Goal: Task Accomplishment & Management: Use online tool/utility

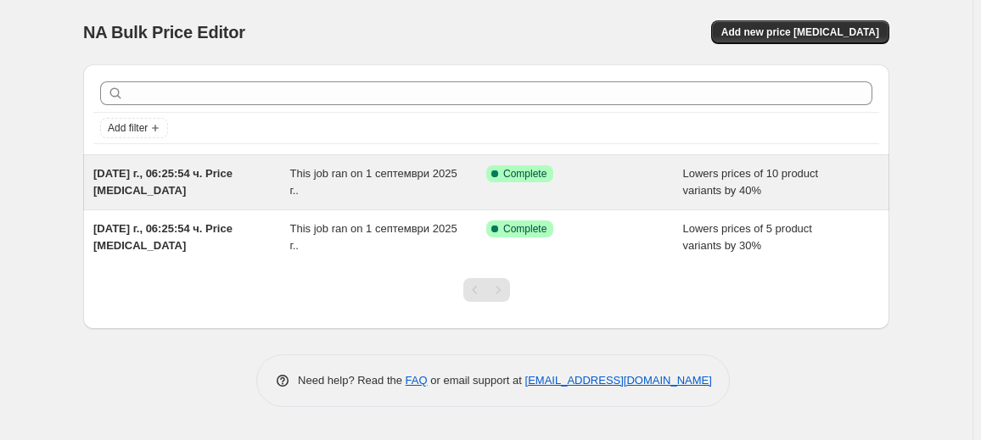
click at [410, 196] on div "This job ran on 1 септември 2025 г.." at bounding box center [388, 182] width 197 height 34
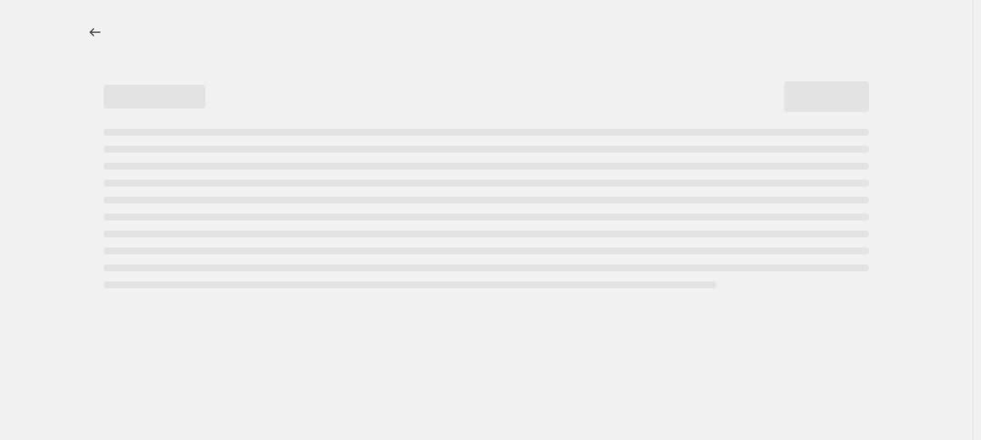
select select "percentage"
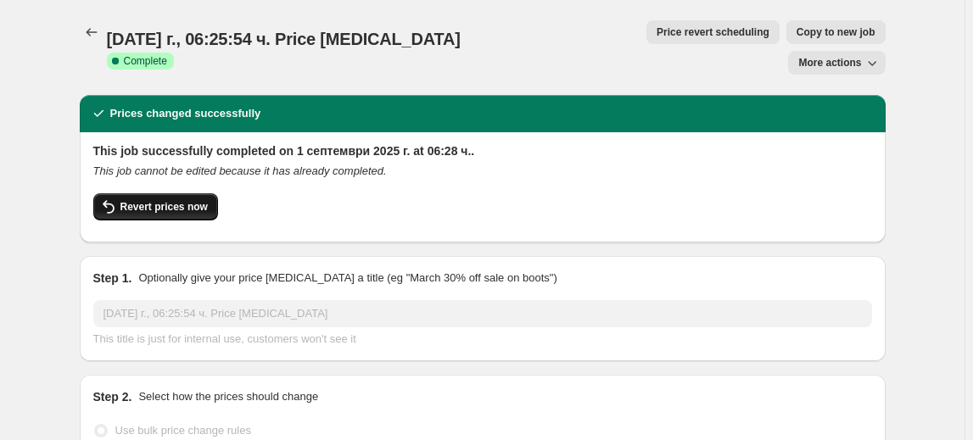
click at [178, 200] on span "Revert prices now" at bounding box center [163, 207] width 87 height 14
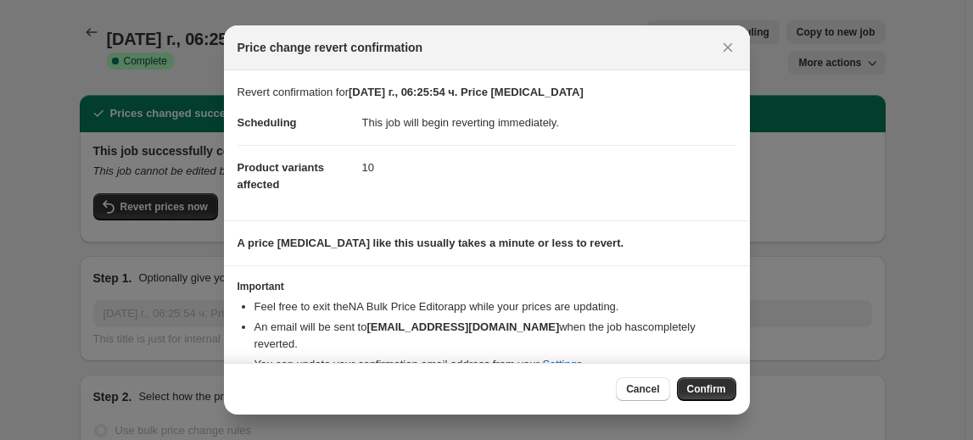
click at [719, 391] on span "Confirm" at bounding box center [706, 390] width 39 height 14
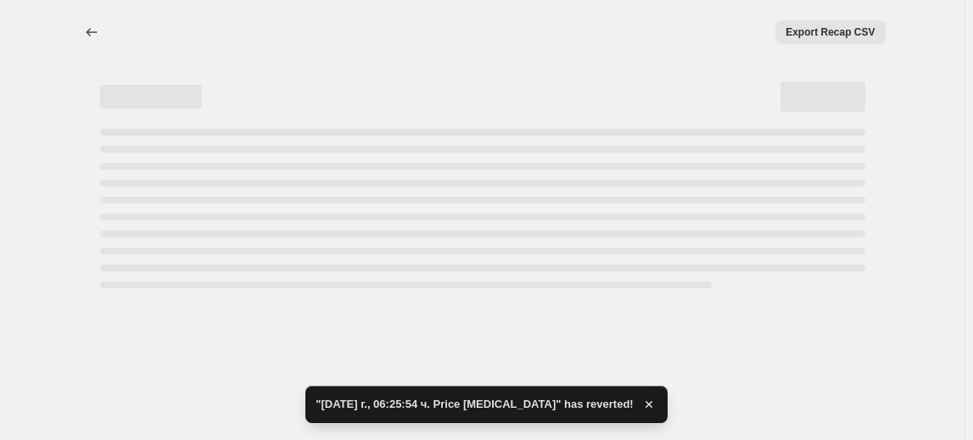
select select "percentage"
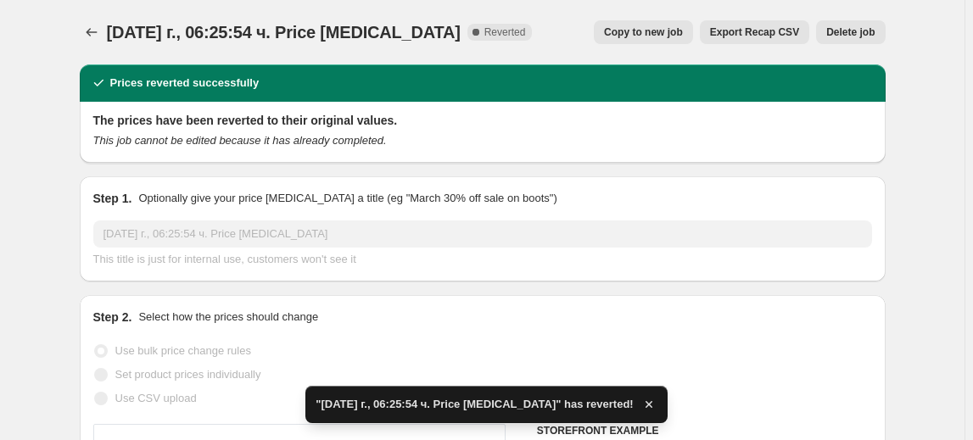
click at [871, 30] on span "Delete job" at bounding box center [850, 32] width 48 height 14
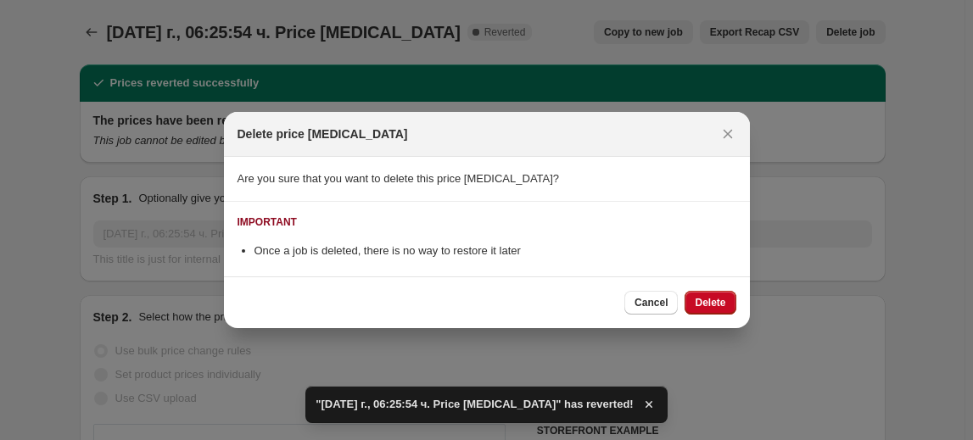
click at [710, 300] on span "Delete" at bounding box center [710, 303] width 31 height 14
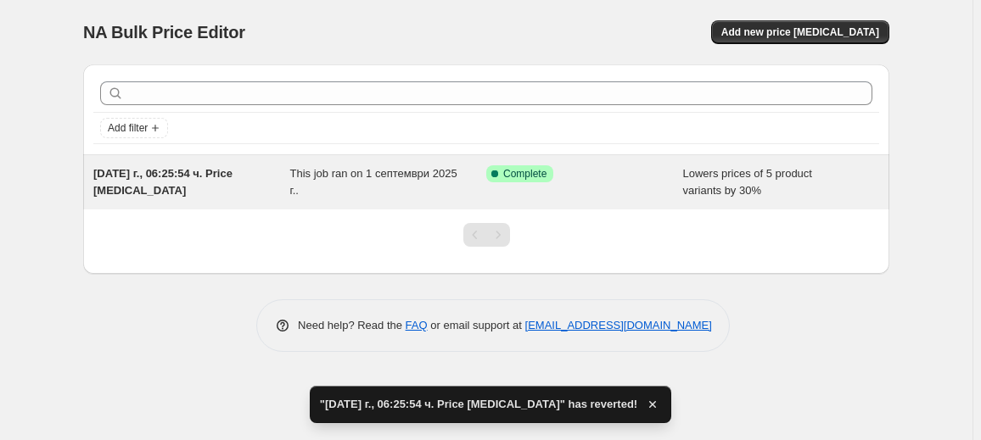
click at [297, 182] on div "This job ran on 1 септември 2025 г.." at bounding box center [388, 182] width 197 height 34
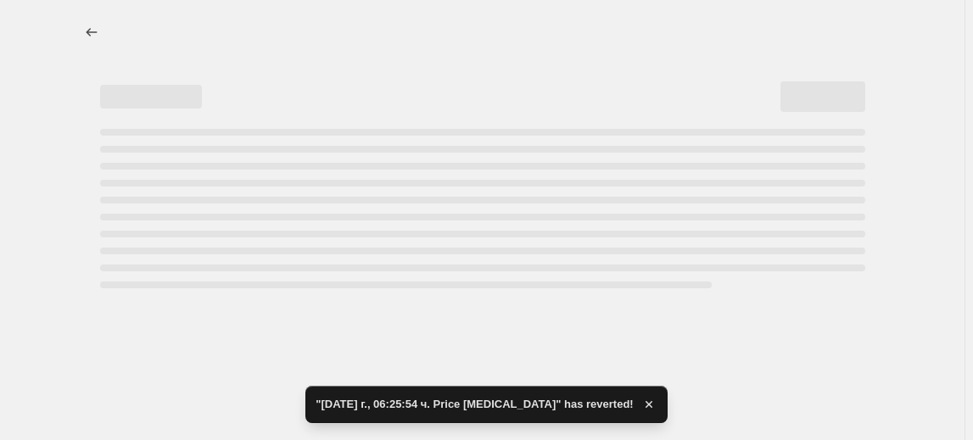
select select "percentage"
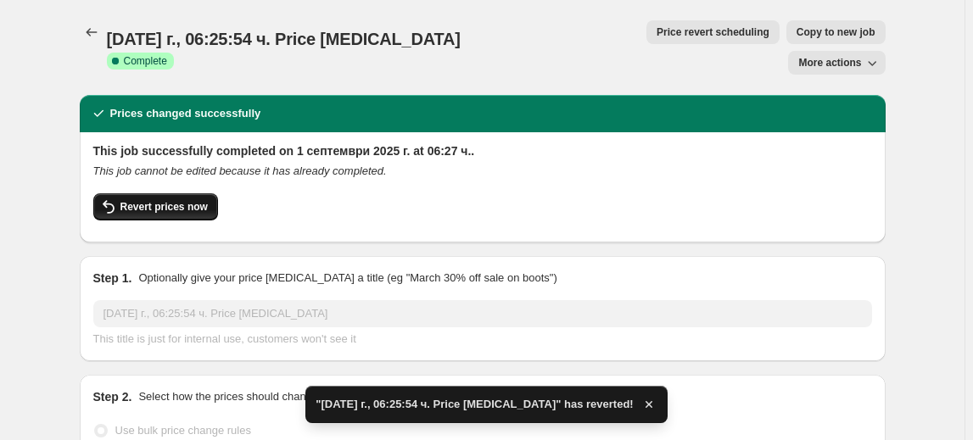
click at [211, 193] on button "Revert prices now" at bounding box center [155, 206] width 125 height 27
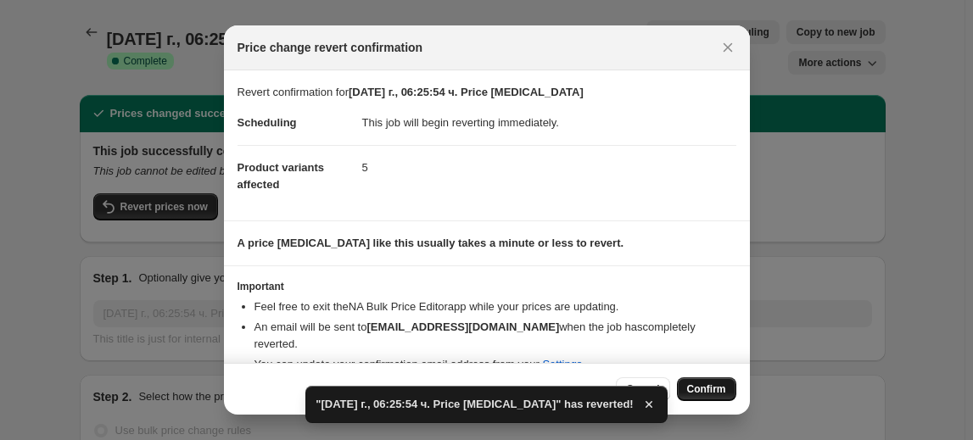
click at [706, 386] on span "Confirm" at bounding box center [706, 390] width 39 height 14
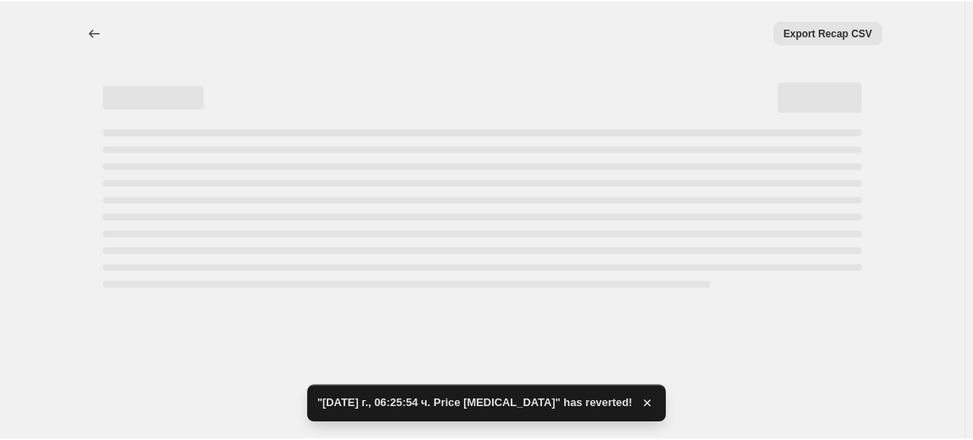
select select "percentage"
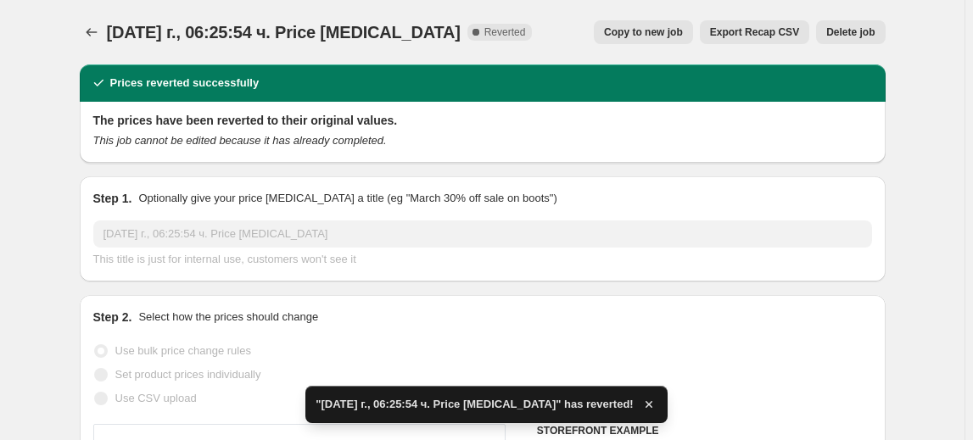
click at [861, 28] on span "Delete job" at bounding box center [850, 32] width 48 height 14
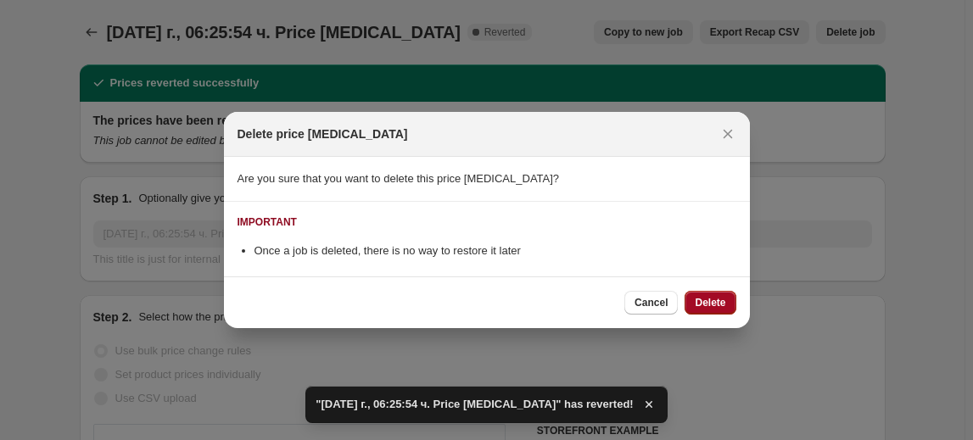
click at [726, 303] on button "Delete" at bounding box center [710, 303] width 51 height 24
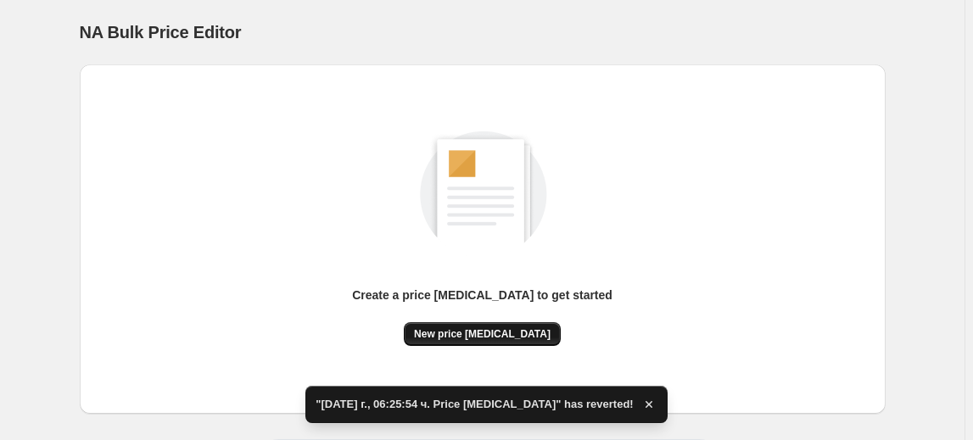
click at [451, 329] on span "New price [MEDICAL_DATA]" at bounding box center [482, 334] width 137 height 14
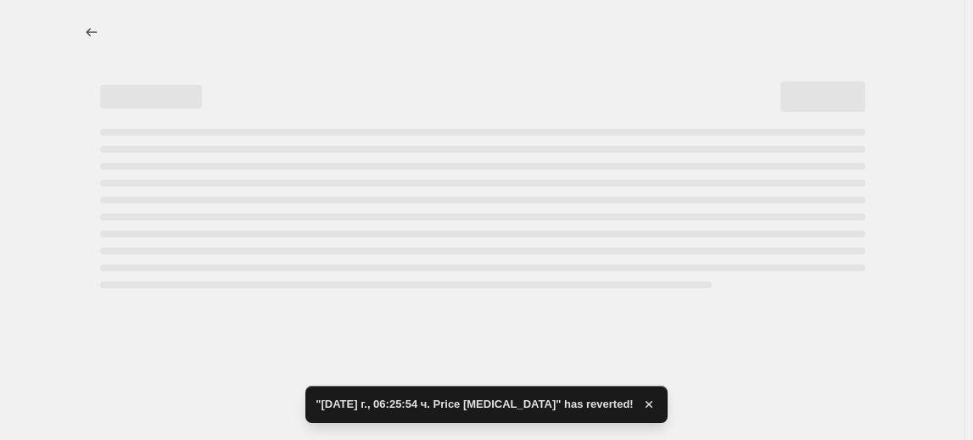
select select "percentage"
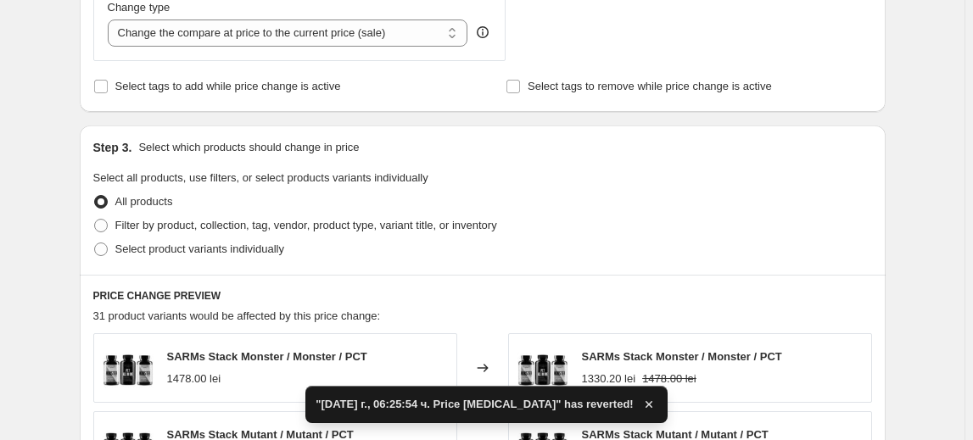
scroll to position [694, 0]
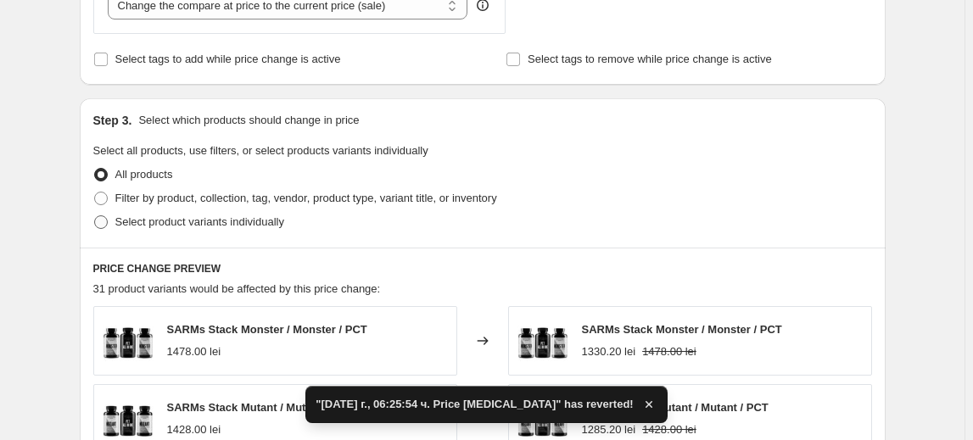
click at [199, 223] on span "Select product variants individually" at bounding box center [199, 221] width 169 height 13
click at [95, 216] on input "Select product variants individually" at bounding box center [94, 215] width 1 height 1
radio input "true"
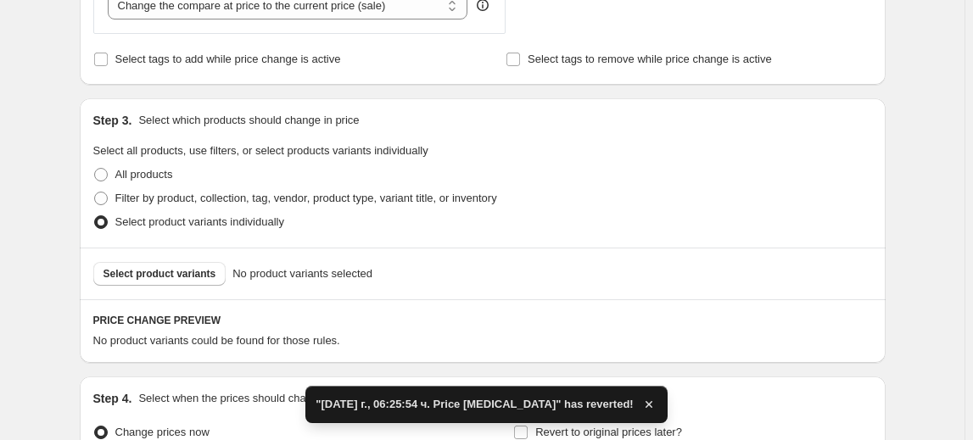
click at [198, 276] on span "Select product variants" at bounding box center [160, 274] width 113 height 14
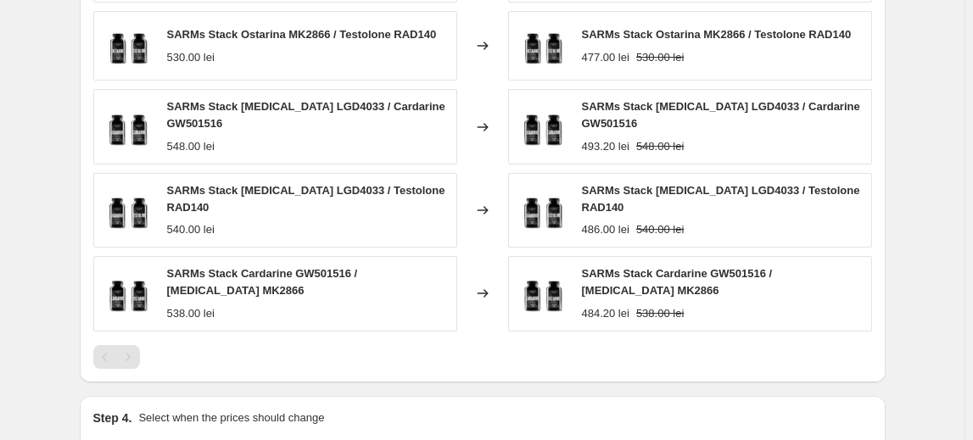
scroll to position [1309, 0]
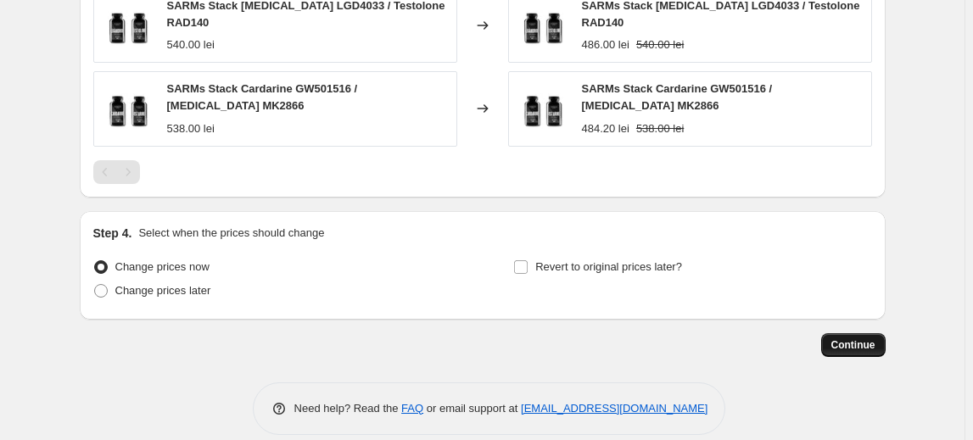
click at [870, 339] on span "Continue" at bounding box center [853, 346] width 44 height 14
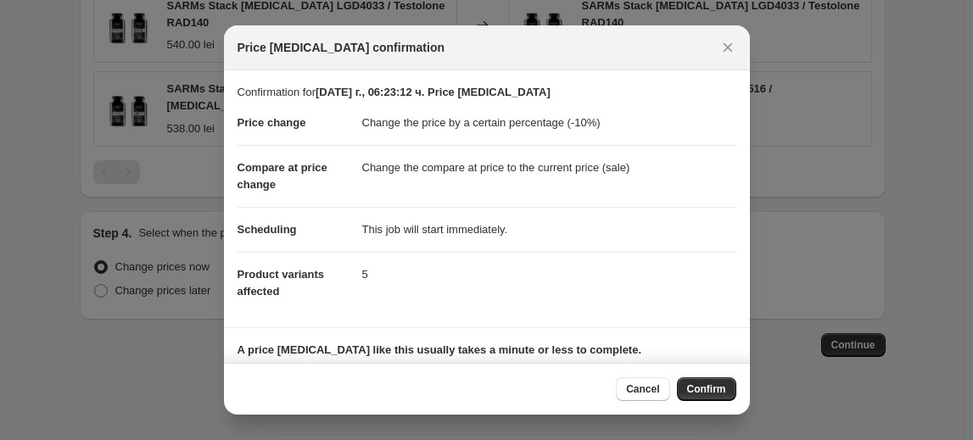
click at [721, 385] on span "Confirm" at bounding box center [706, 390] width 39 height 14
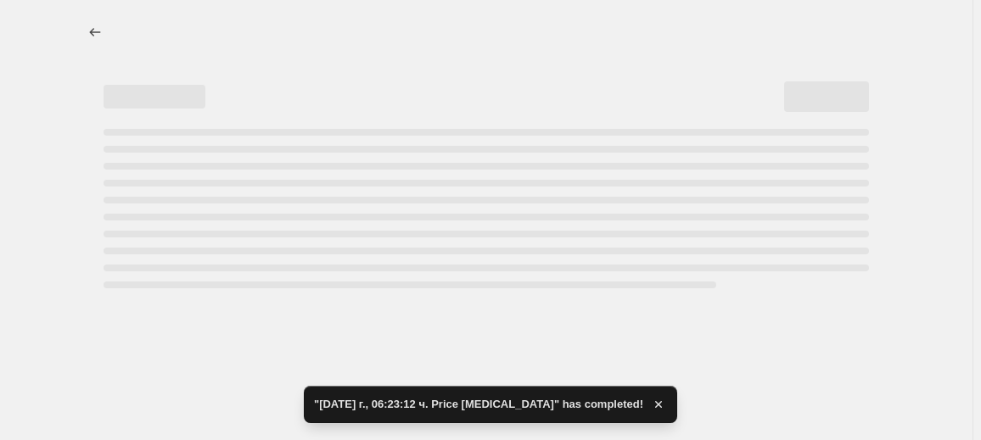
select select "percentage"
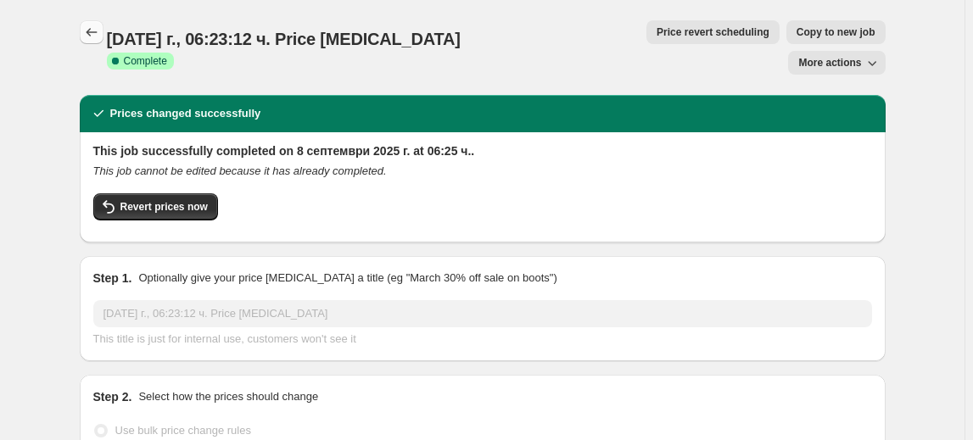
click at [88, 29] on icon "Price change jobs" at bounding box center [91, 32] width 17 height 17
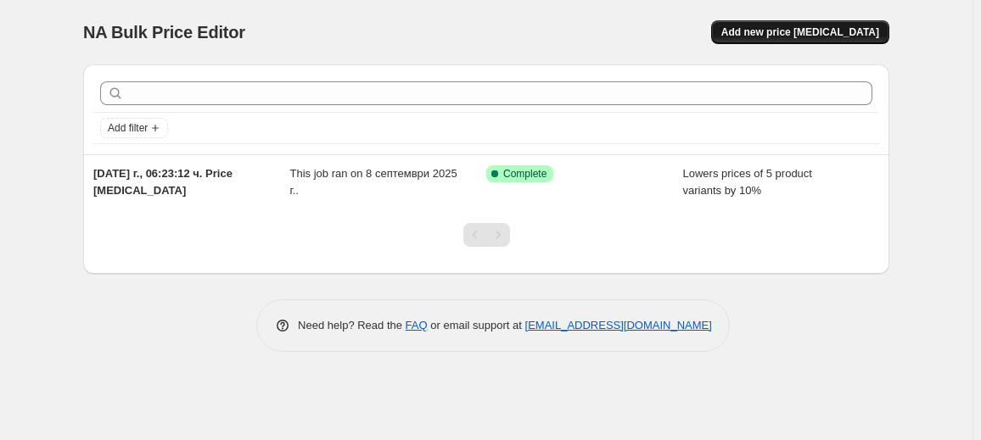
click at [802, 38] on span "Add new price [MEDICAL_DATA]" at bounding box center [800, 32] width 158 height 14
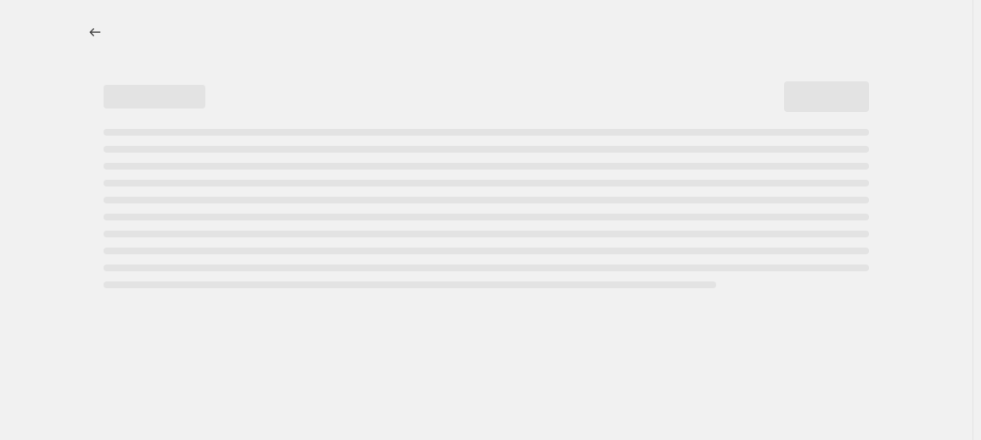
select select "percentage"
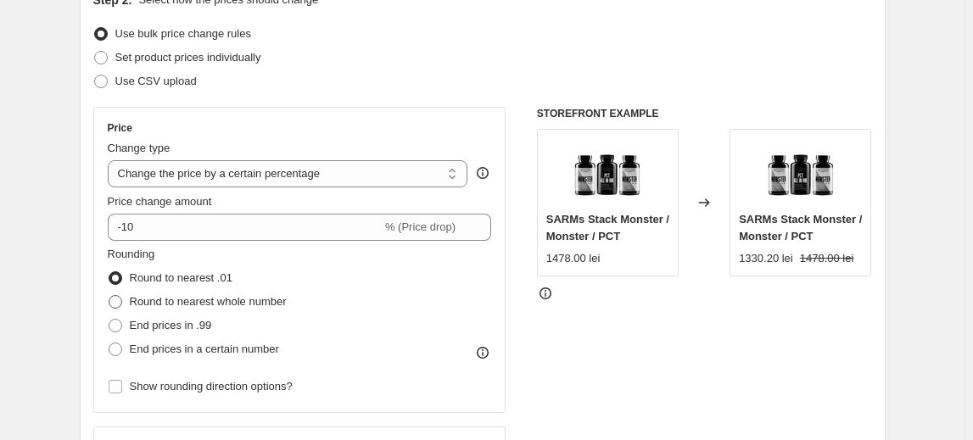
scroll to position [231, 0]
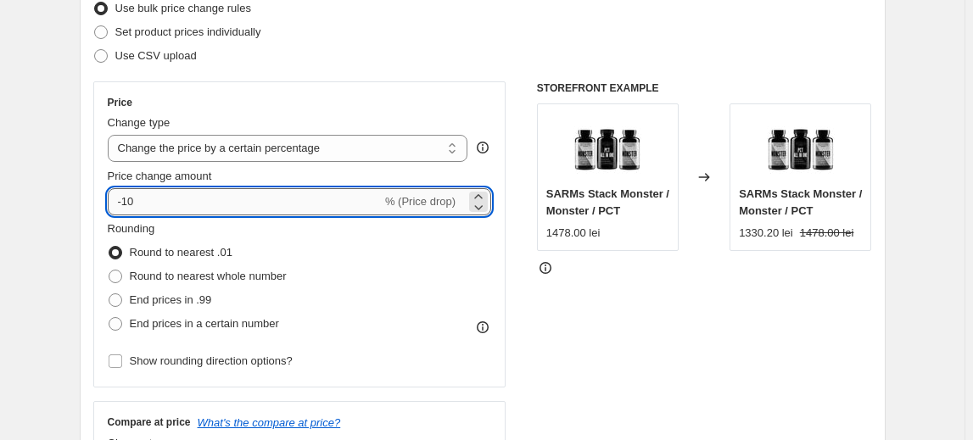
click at [129, 204] on input "-10" at bounding box center [245, 201] width 274 height 27
type input "-20"
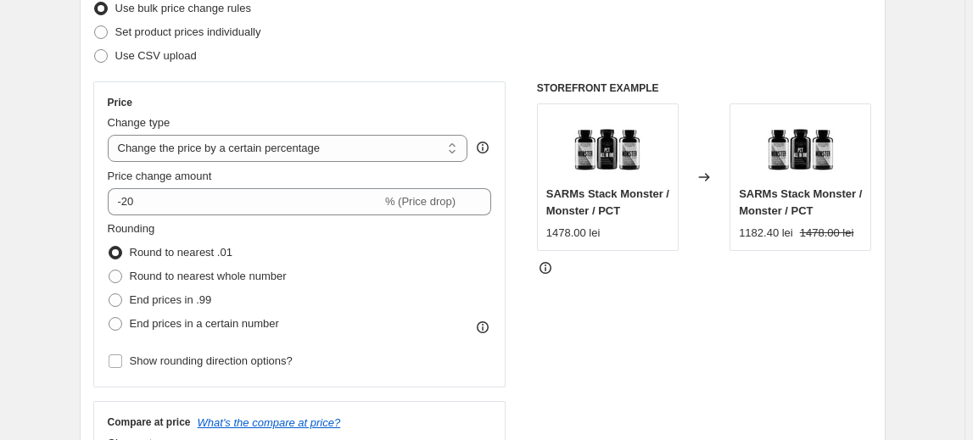
click at [294, 240] on div "Rounding Round to nearest .01 Round to nearest whole number End prices in .99 E…" at bounding box center [300, 278] width 384 height 115
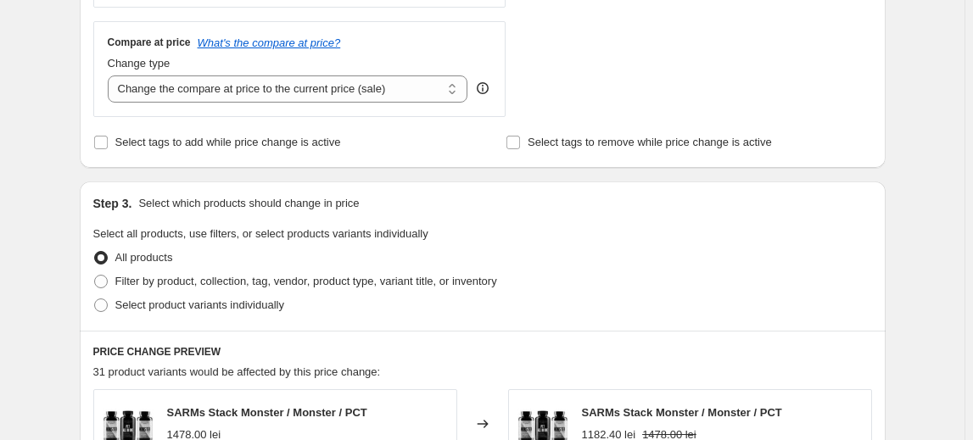
scroll to position [617, 0]
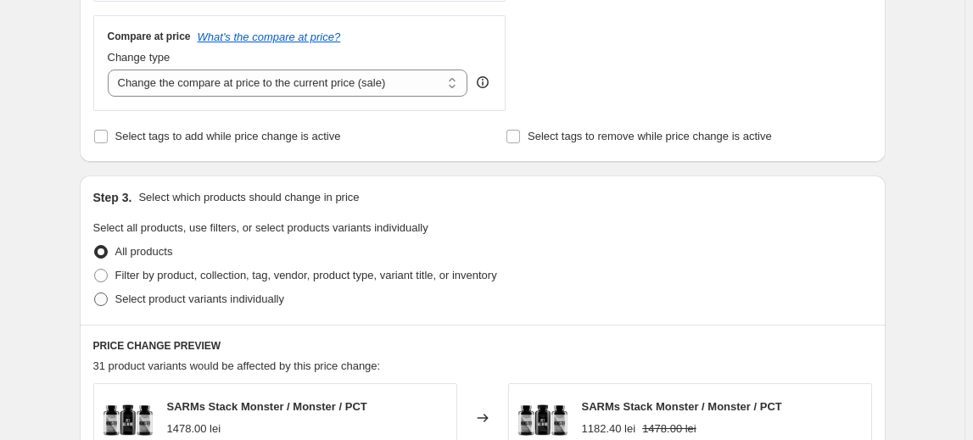
click at [216, 291] on span "Select product variants individually" at bounding box center [199, 299] width 169 height 17
click at [95, 293] on input "Select product variants individually" at bounding box center [94, 293] width 1 height 1
radio input "true"
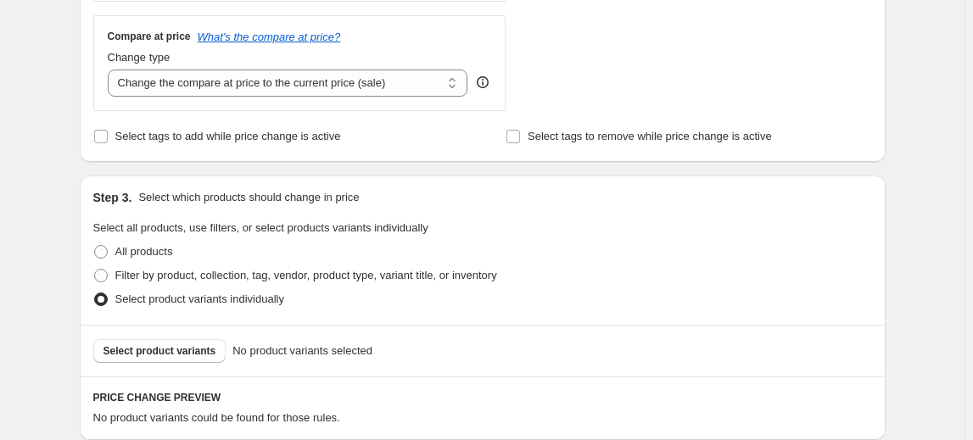
click at [176, 339] on button "Select product variants" at bounding box center [159, 351] width 133 height 24
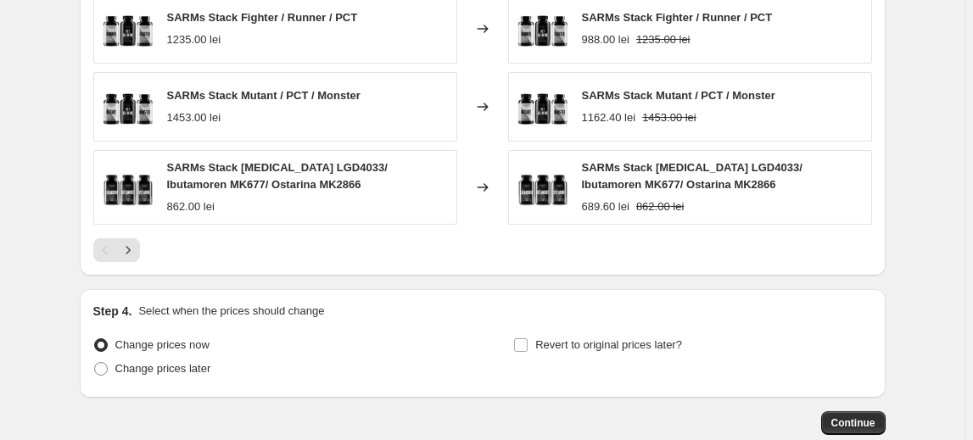
scroll to position [1234, 0]
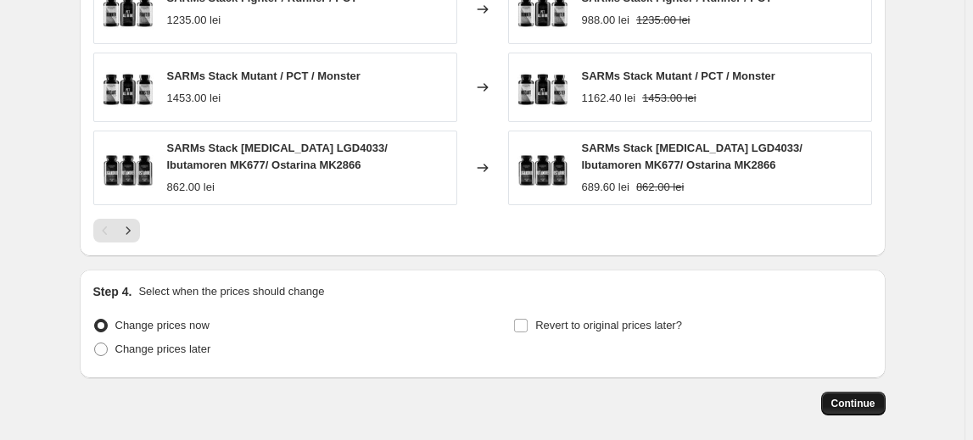
click at [856, 397] on span "Continue" at bounding box center [853, 404] width 44 height 14
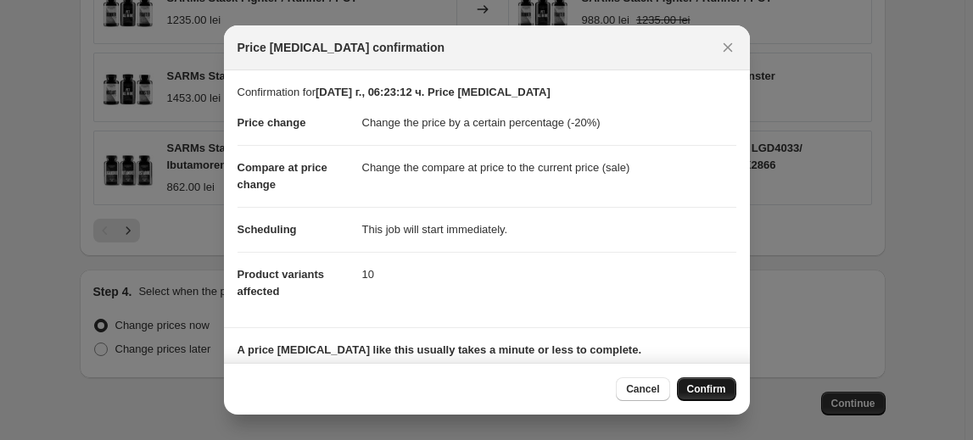
click at [725, 395] on span "Confirm" at bounding box center [706, 390] width 39 height 14
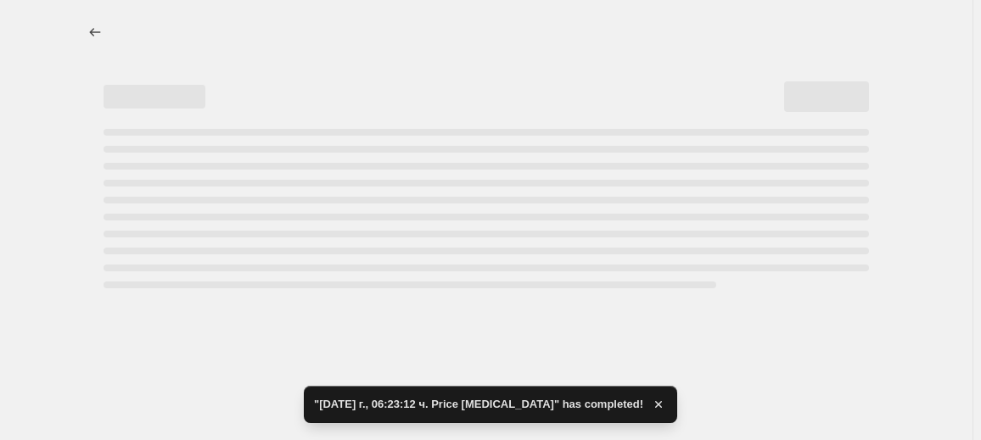
select select "percentage"
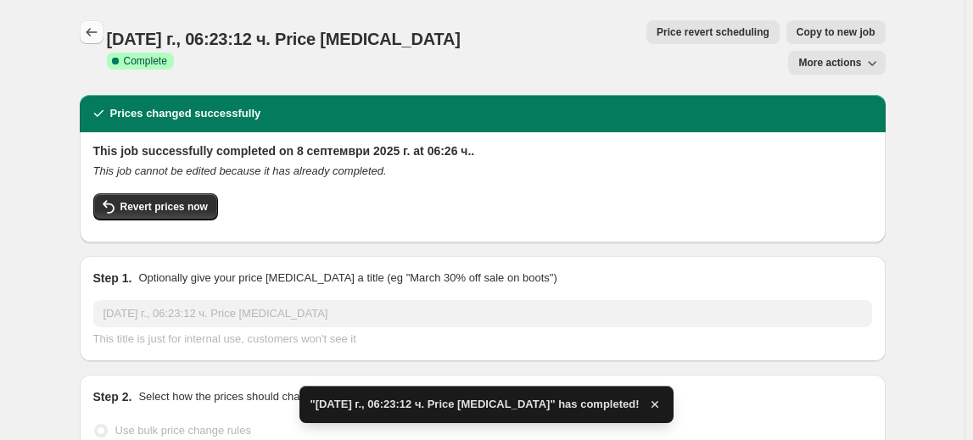
click at [93, 26] on icon "Price change jobs" at bounding box center [91, 32] width 17 height 17
